Goal: Task Accomplishment & Management: Manage account settings

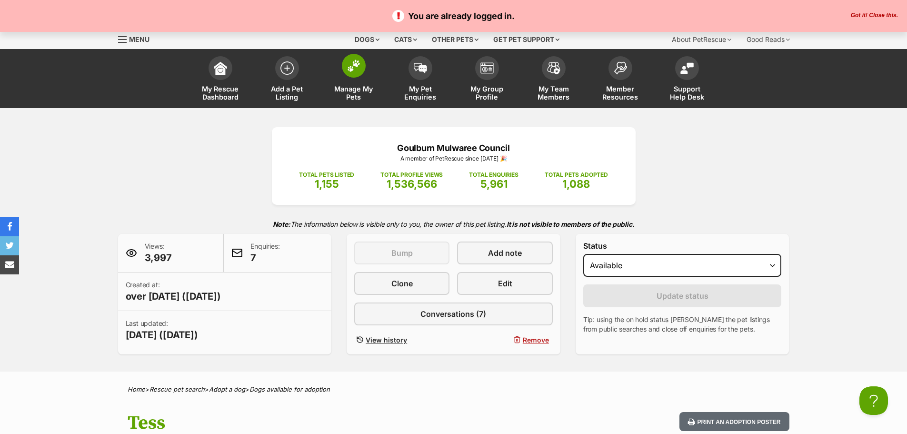
click at [357, 81] on link "Manage My Pets" at bounding box center [353, 79] width 67 height 57
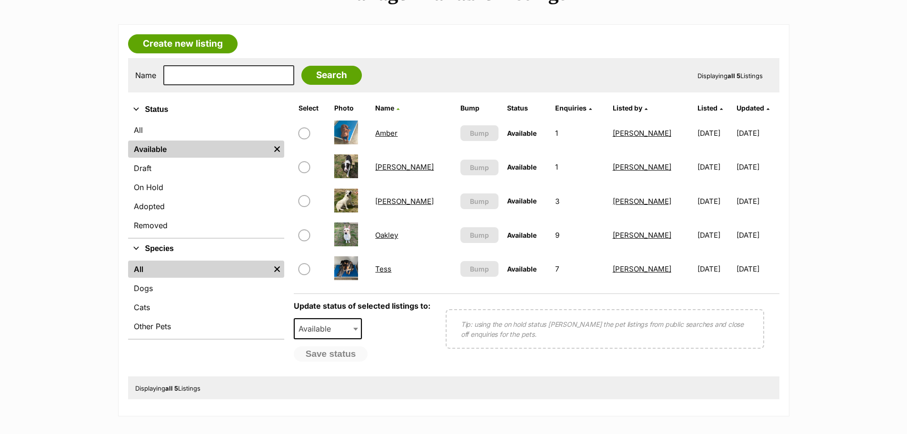
scroll to position [143, 0]
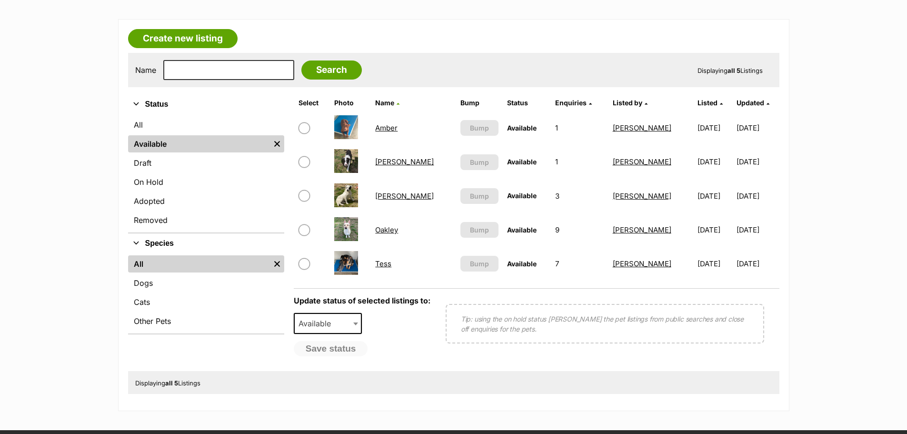
click at [391, 265] on link "Tess" at bounding box center [383, 263] width 16 height 9
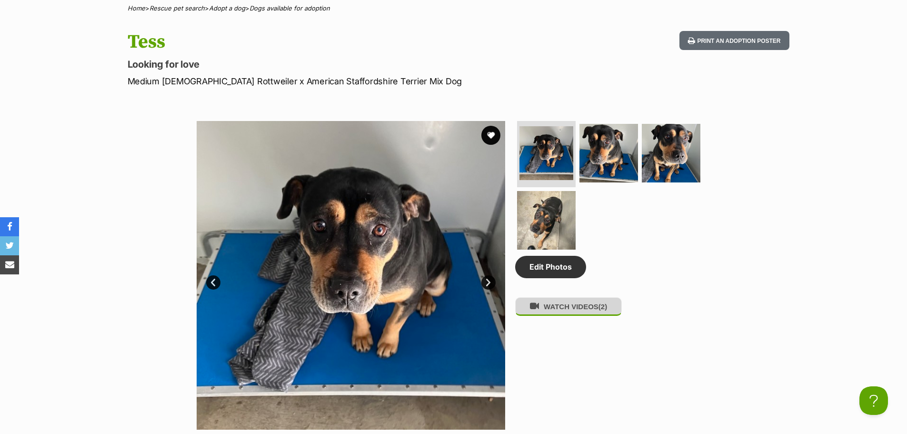
click at [575, 316] on button "WATCH VIDEOS (2)" at bounding box center [568, 306] width 107 height 19
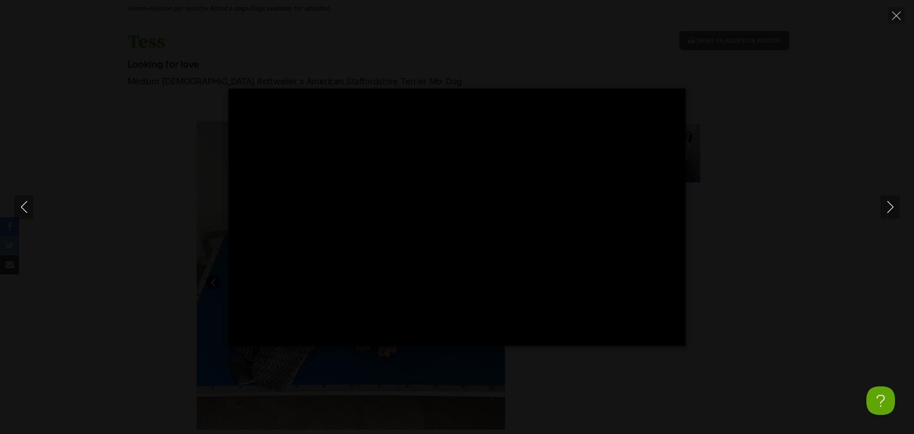
type input "100"
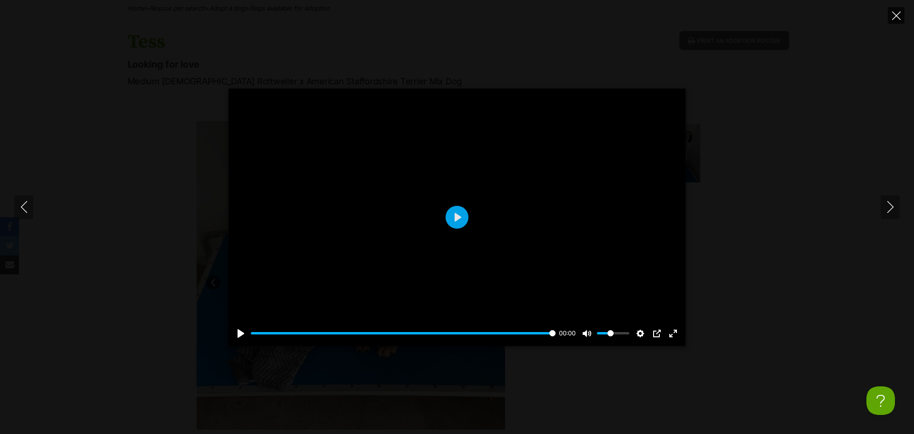
click at [896, 15] on icon "Close" at bounding box center [896, 15] width 9 height 9
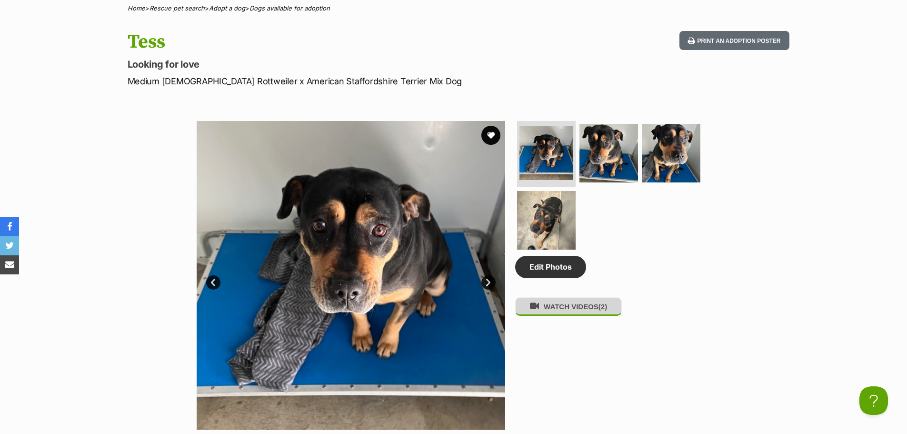
click at [574, 313] on button "WATCH VIDEOS (2)" at bounding box center [568, 306] width 107 height 19
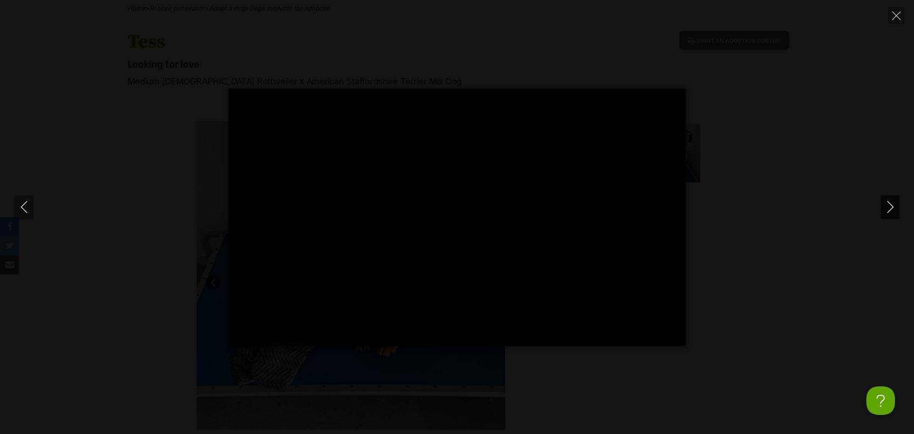
click at [892, 206] on icon "Next" at bounding box center [890, 207] width 12 height 12
type input "8.26"
type input "100"
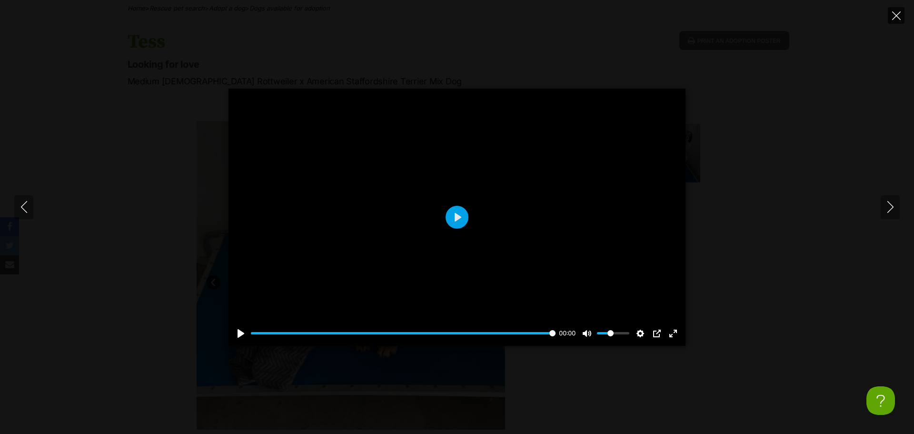
click at [898, 16] on icon "Close" at bounding box center [896, 15] width 9 height 9
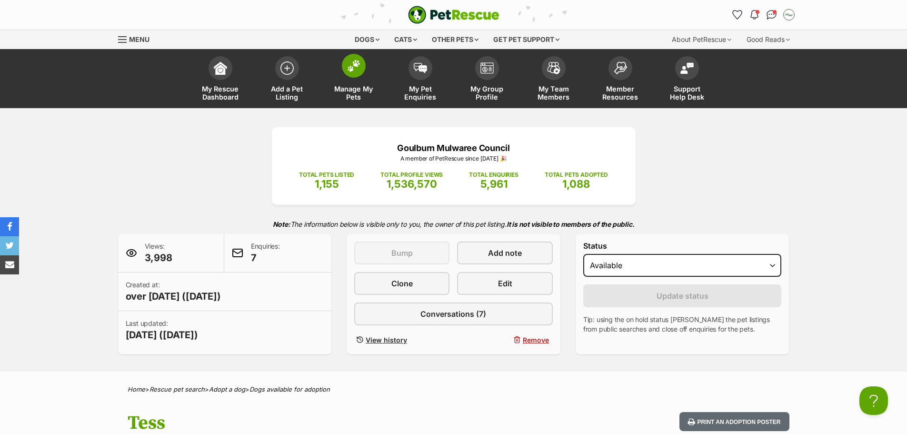
click at [371, 82] on link "Manage My Pets" at bounding box center [353, 79] width 67 height 57
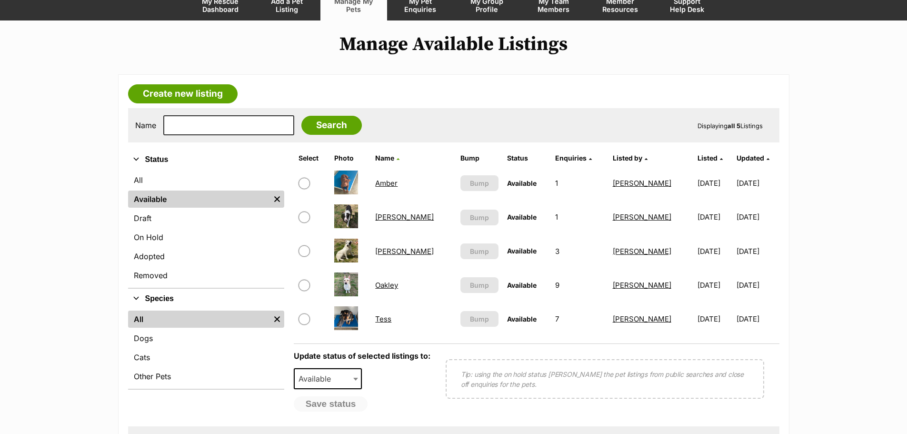
scroll to position [95, 0]
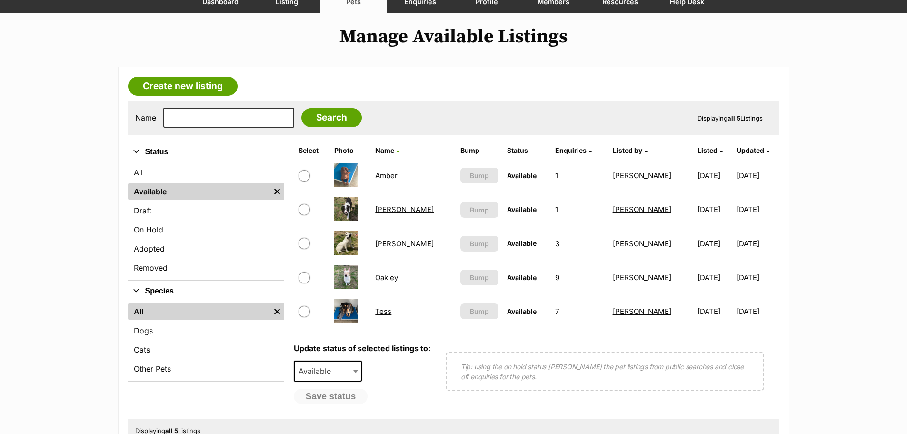
click at [380, 243] on link "Murphy" at bounding box center [404, 243] width 59 height 9
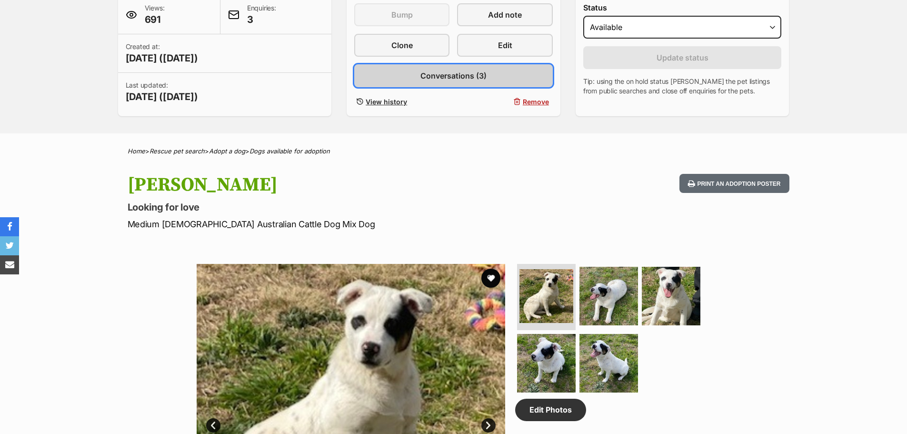
click at [474, 69] on link "Conversations (3)" at bounding box center [453, 75] width 198 height 23
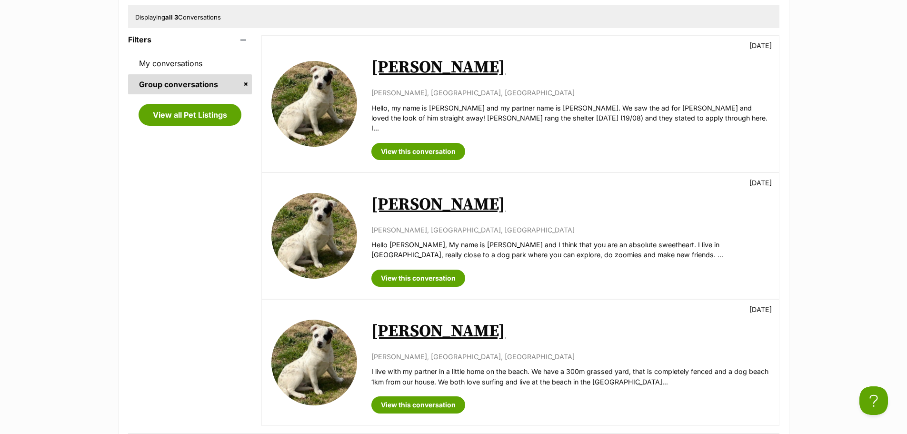
scroll to position [190, 0]
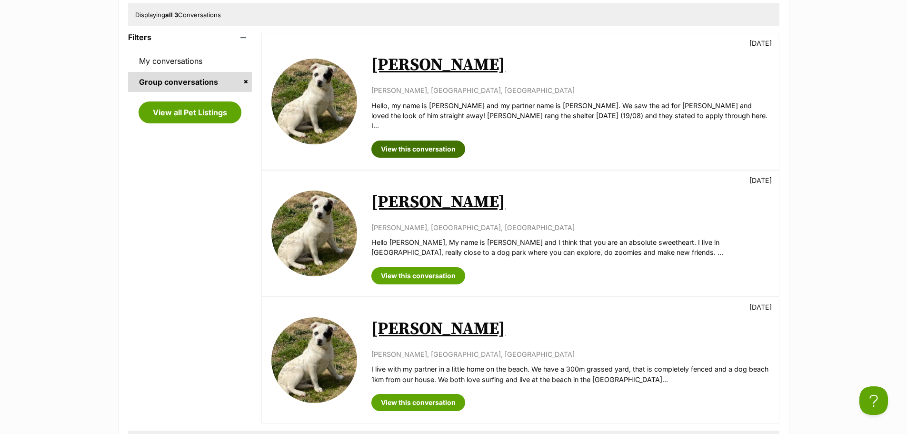
click at [423, 140] on link "View this conversation" at bounding box center [418, 148] width 94 height 17
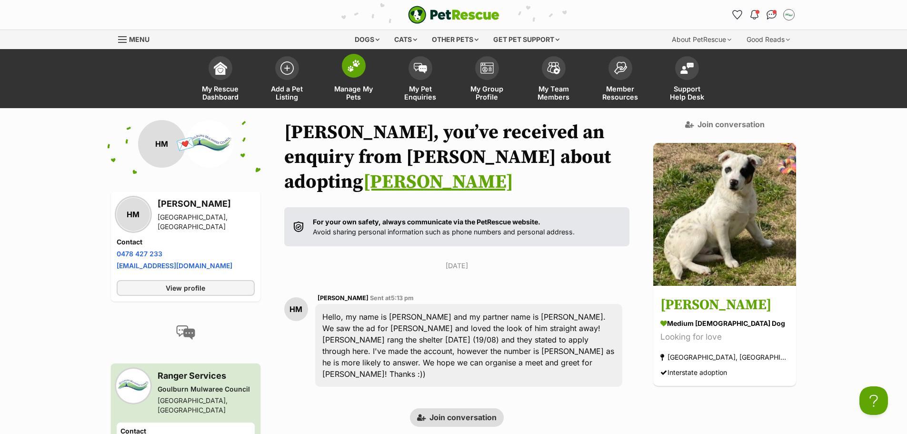
click at [337, 80] on link "Manage My Pets" at bounding box center [353, 79] width 67 height 57
